Goal: Information Seeking & Learning: Learn about a topic

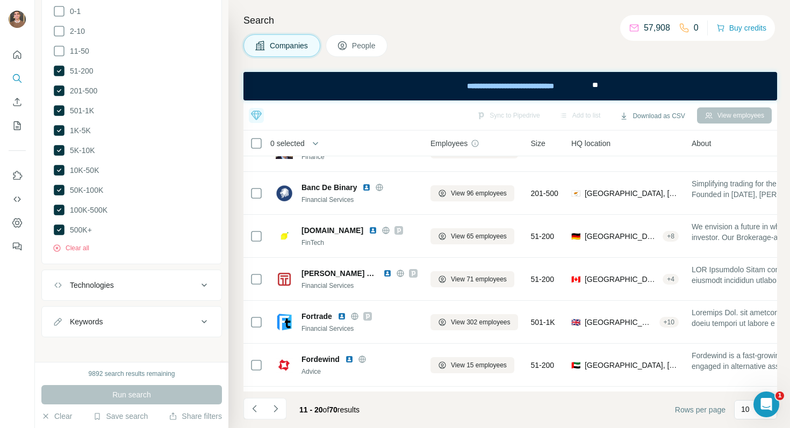
scroll to position [194, 0]
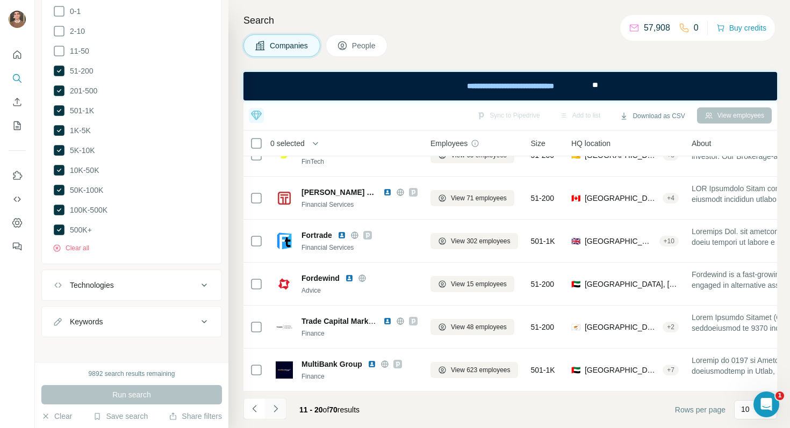
click at [278, 404] on icon "Navigate to next page" at bounding box center [275, 408] width 11 height 11
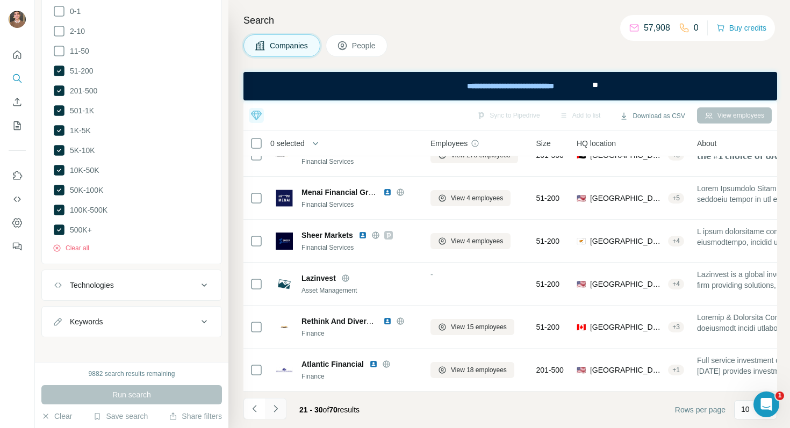
click at [273, 417] on button "Navigate to next page" at bounding box center [275, 408] width 21 height 21
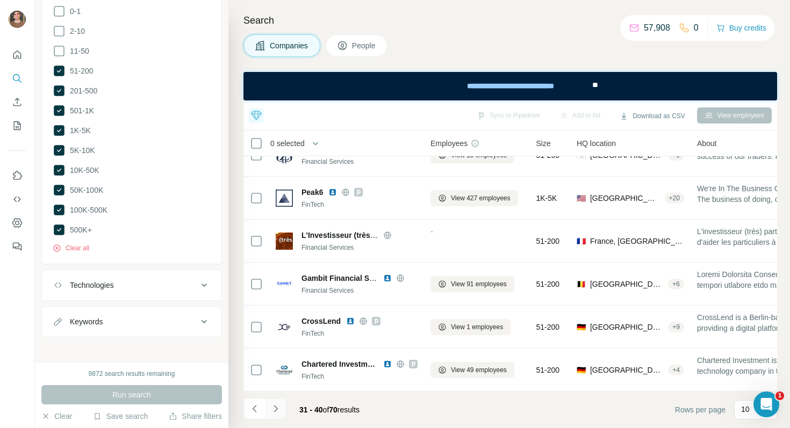
click at [282, 410] on button "Navigate to next page" at bounding box center [275, 408] width 21 height 21
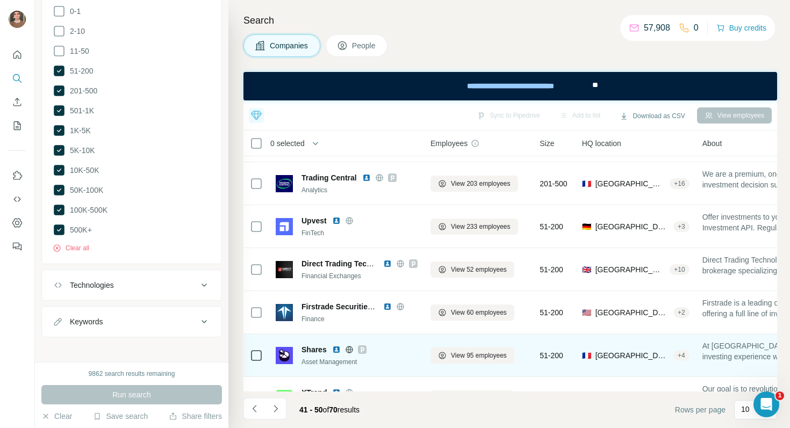
scroll to position [0, 0]
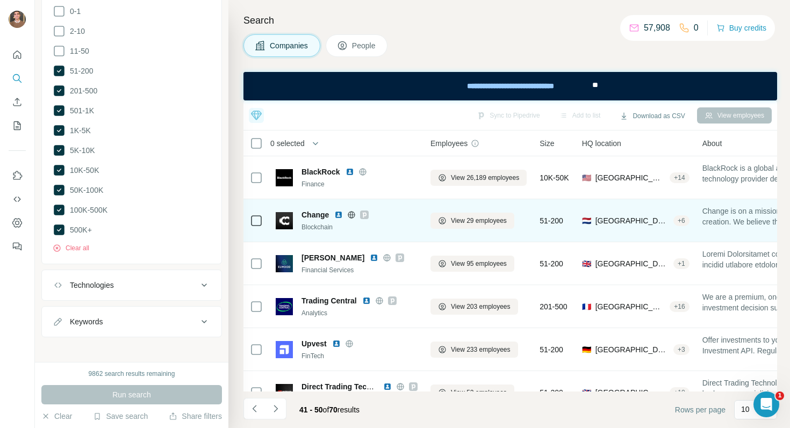
click at [336, 210] on div "Change" at bounding box center [359, 215] width 116 height 11
click at [342, 217] on img at bounding box center [338, 215] width 9 height 9
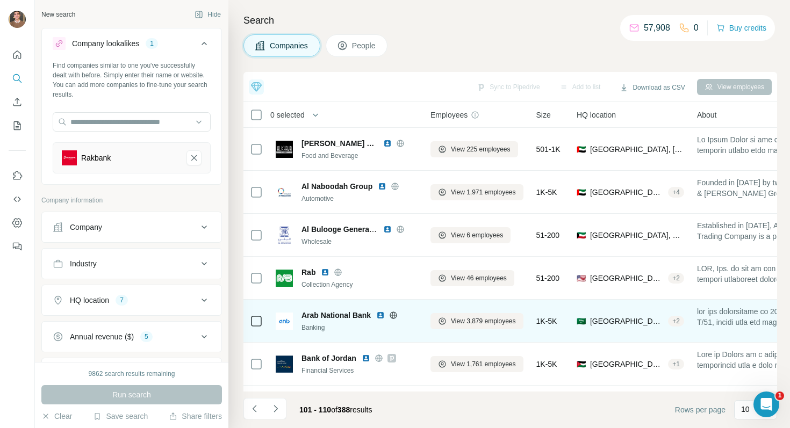
scroll to position [166, 0]
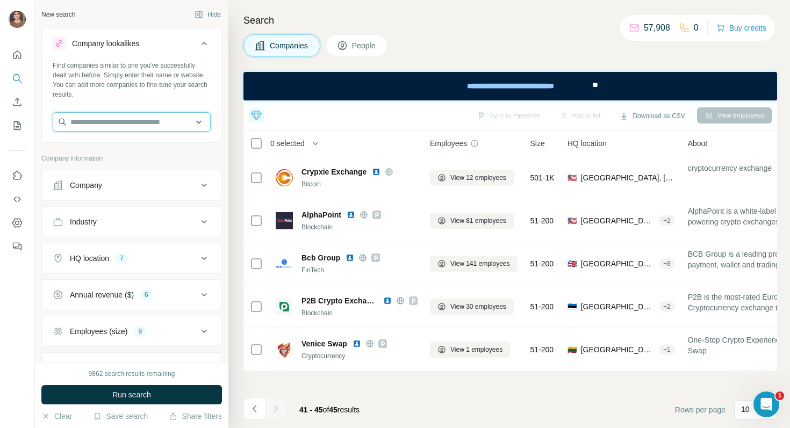
click at [179, 122] on input "text" at bounding box center [132, 121] width 158 height 19
paste input "*******"
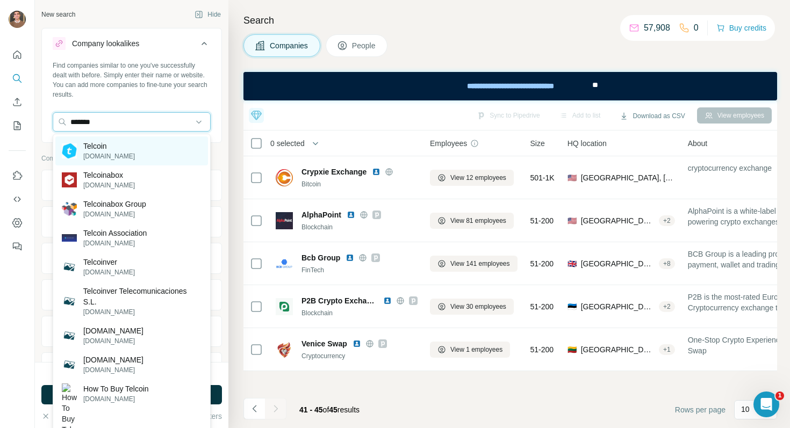
type input "*******"
click at [160, 154] on div "Telcoin telco.in" at bounding box center [131, 150] width 153 height 29
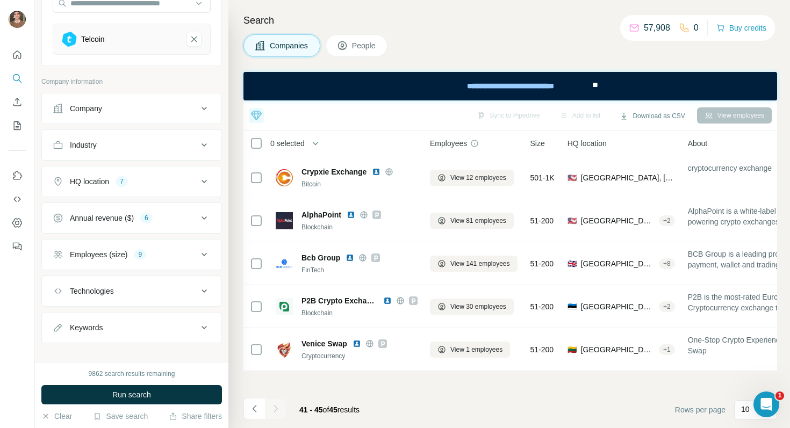
scroll to position [130, 0]
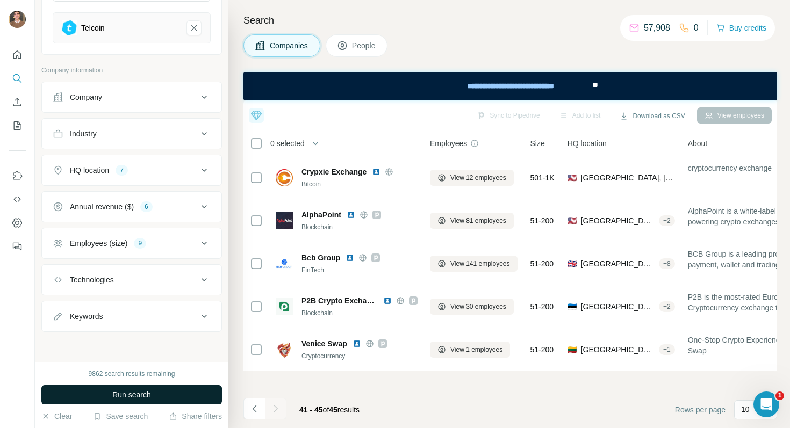
click at [154, 394] on button "Run search" at bounding box center [131, 394] width 181 height 19
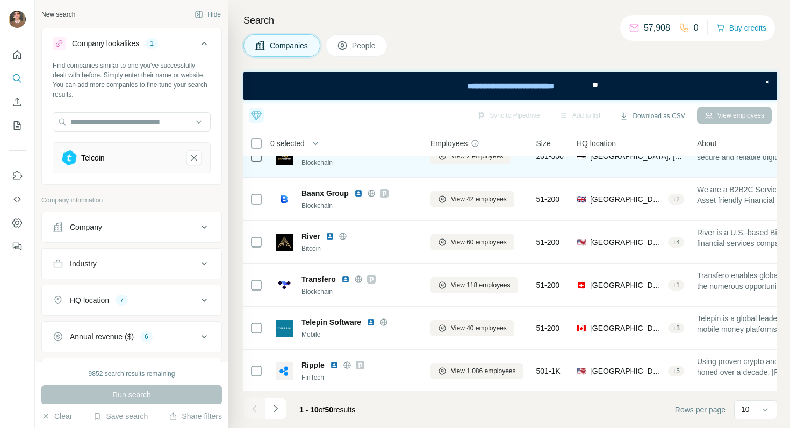
scroll to position [194, 0]
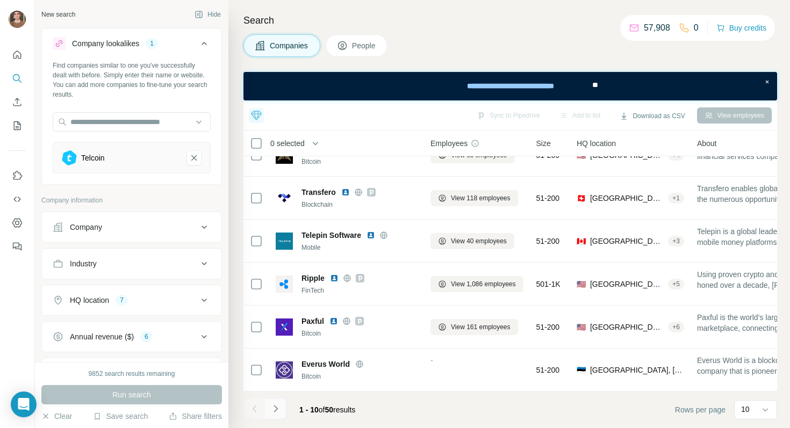
click at [284, 407] on button "Navigate to next page" at bounding box center [275, 408] width 21 height 21
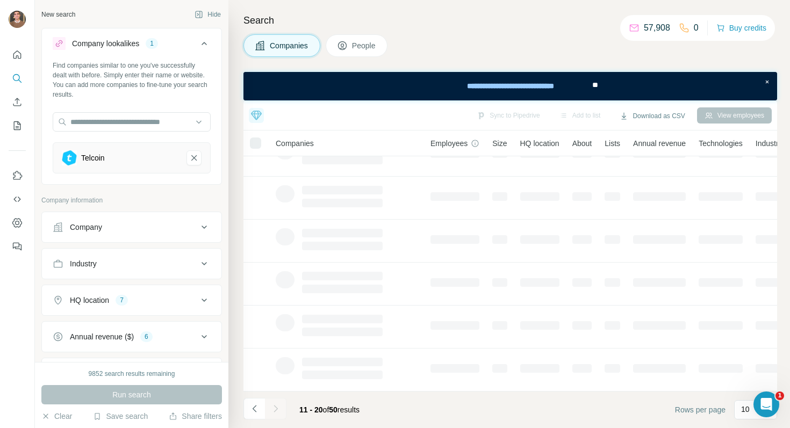
scroll to position [0, 0]
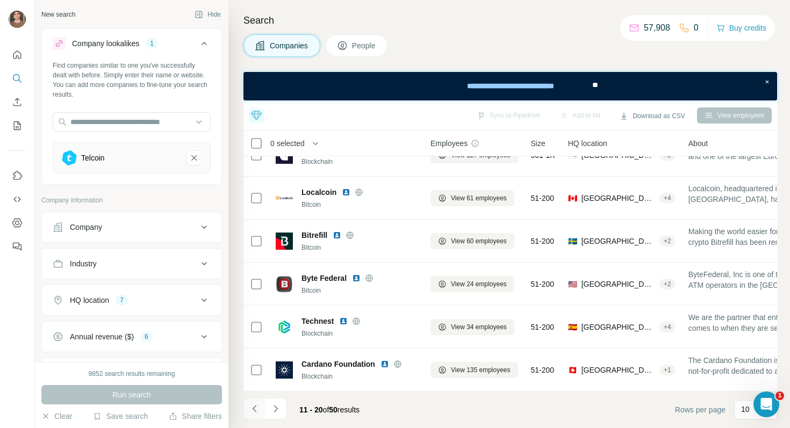
click at [257, 410] on icon "Navigate to previous page" at bounding box center [254, 408] width 11 height 11
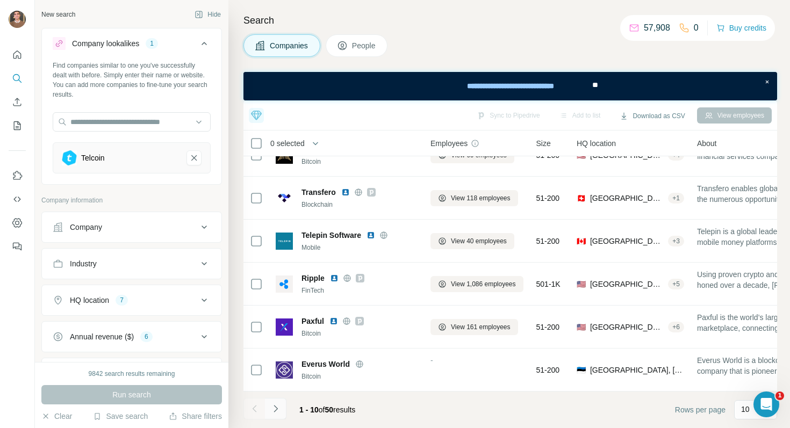
click at [273, 414] on icon "Navigate to next page" at bounding box center [275, 408] width 11 height 11
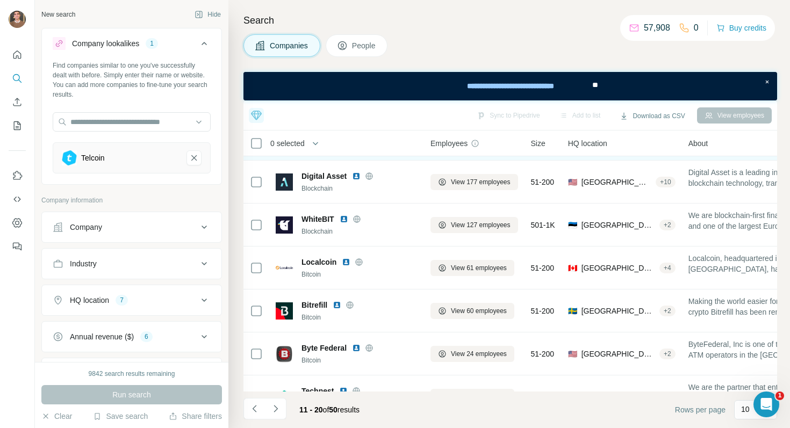
scroll to position [194, 0]
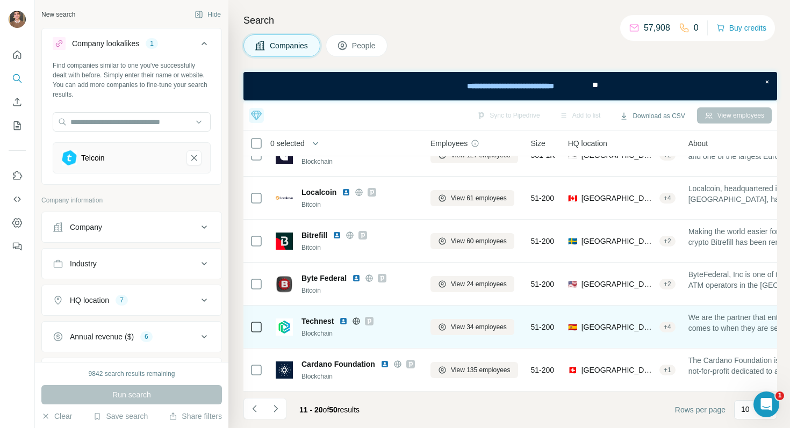
click at [344, 321] on img at bounding box center [343, 321] width 9 height 9
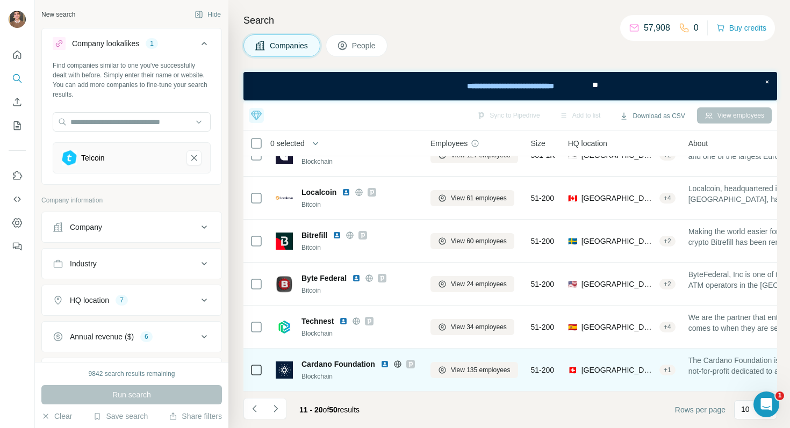
click at [385, 366] on img at bounding box center [384, 364] width 9 height 9
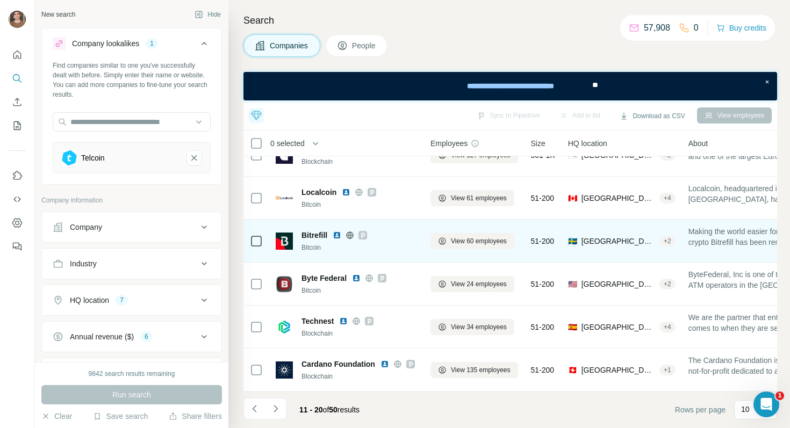
click at [334, 235] on img at bounding box center [337, 235] width 9 height 9
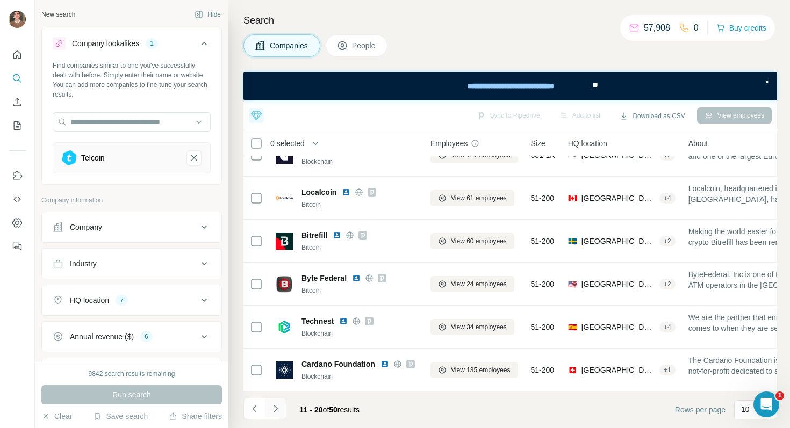
click at [280, 407] on icon "Navigate to next page" at bounding box center [275, 408] width 11 height 11
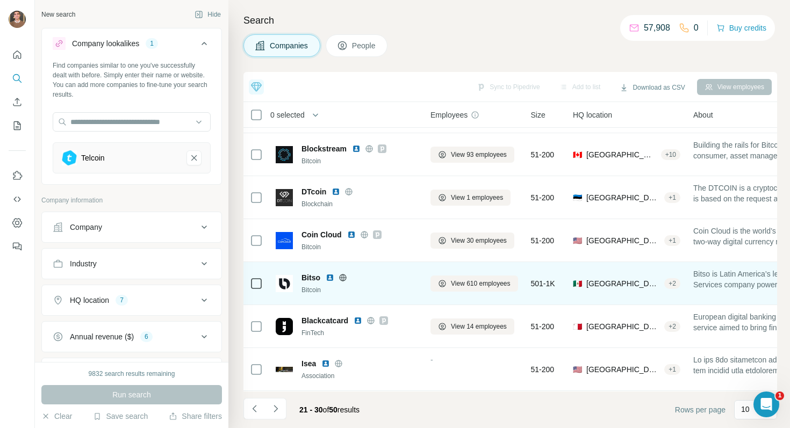
scroll to position [166, 0]
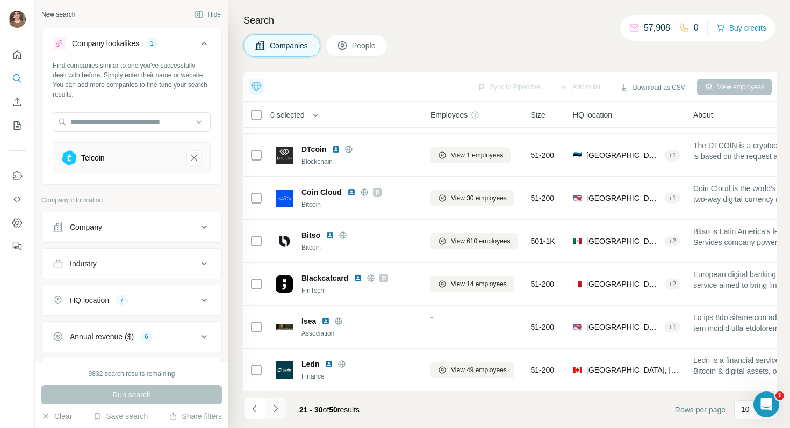
click at [277, 409] on icon "Navigate to next page" at bounding box center [275, 408] width 4 height 7
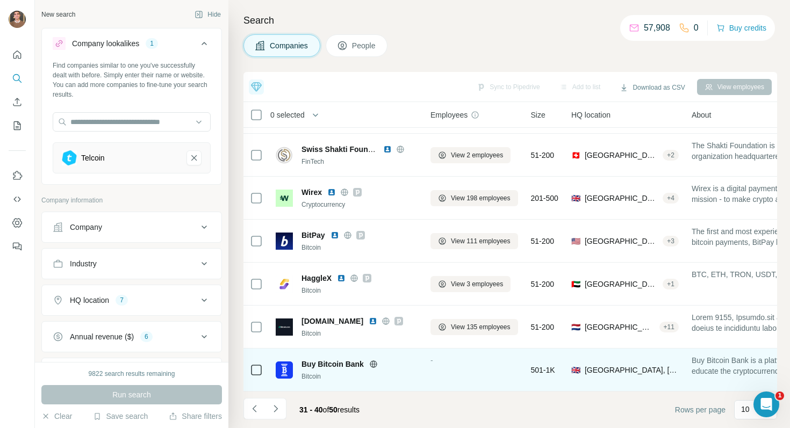
click at [372, 367] on icon at bounding box center [373, 363] width 3 height 7
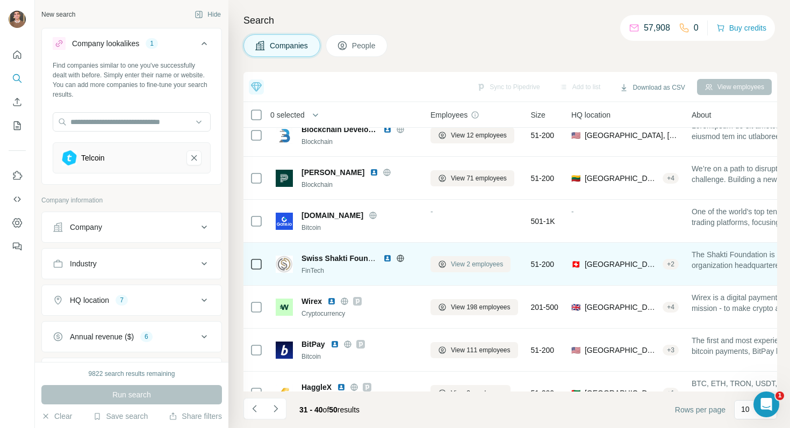
scroll to position [0, 0]
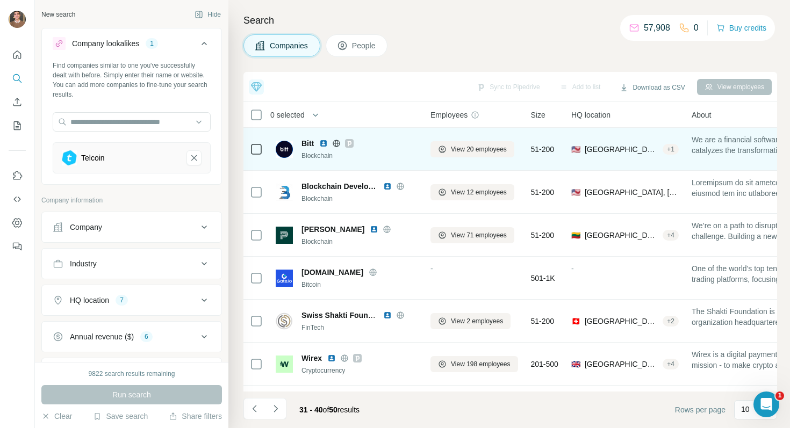
click at [325, 144] on img at bounding box center [323, 143] width 9 height 9
